Goal: Task Accomplishment & Management: Manage account settings

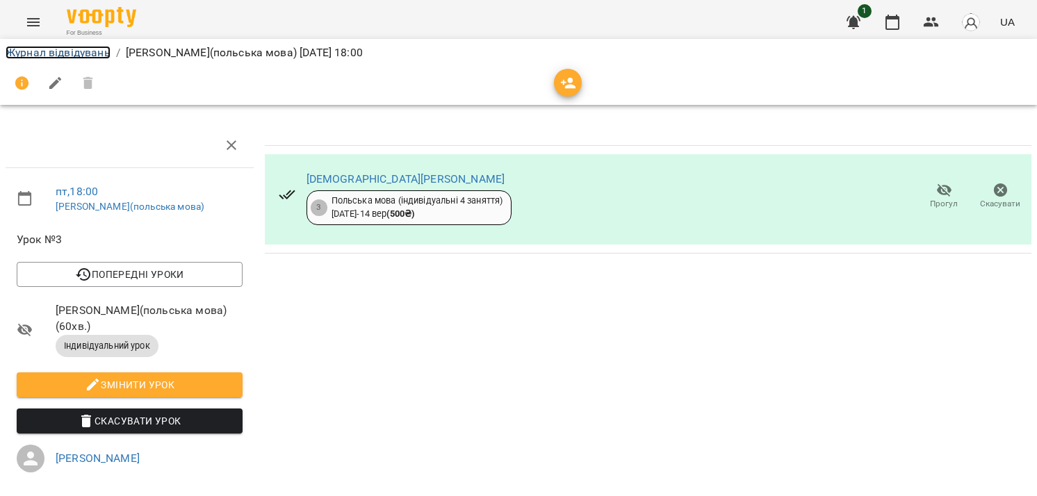
click at [57, 52] on link "Журнал відвідувань" at bounding box center [58, 52] width 105 height 13
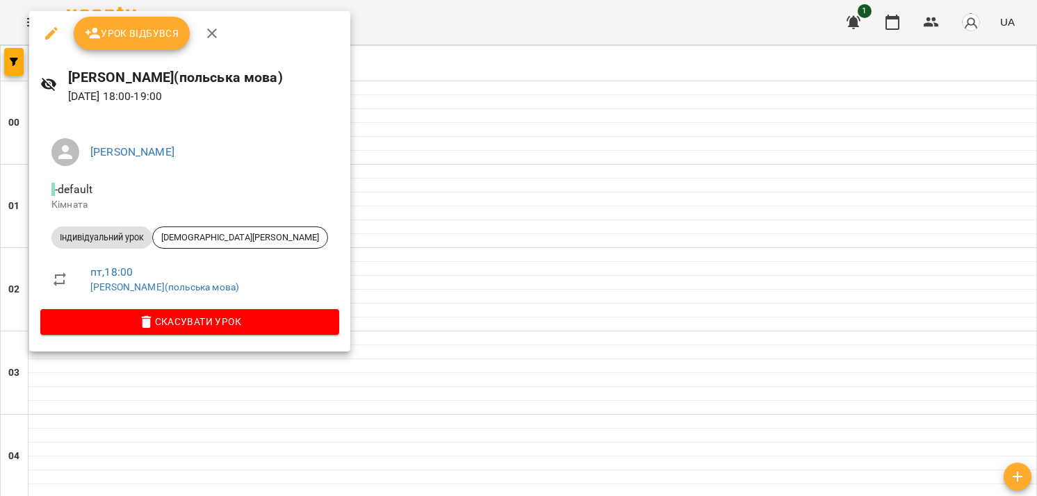
click at [139, 36] on span "Урок відбувся" at bounding box center [132, 33] width 95 height 17
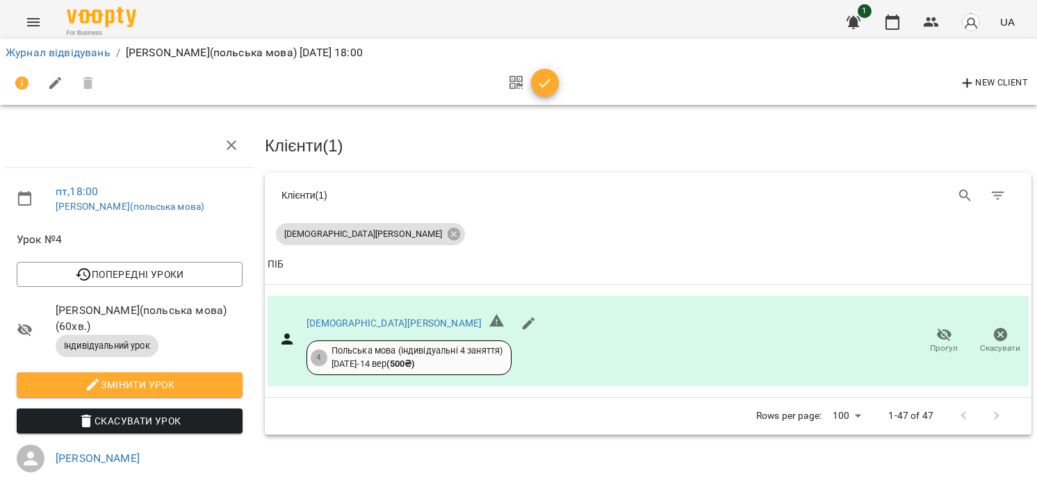
click at [543, 85] on icon "button" at bounding box center [545, 83] width 12 height 9
